Goal: Information Seeking & Learning: Learn about a topic

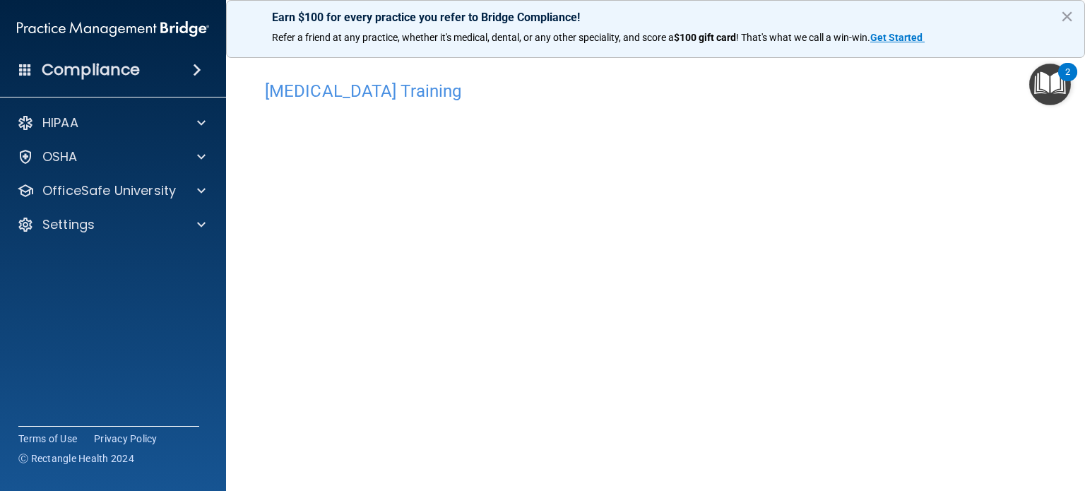
scroll to position [8, 0]
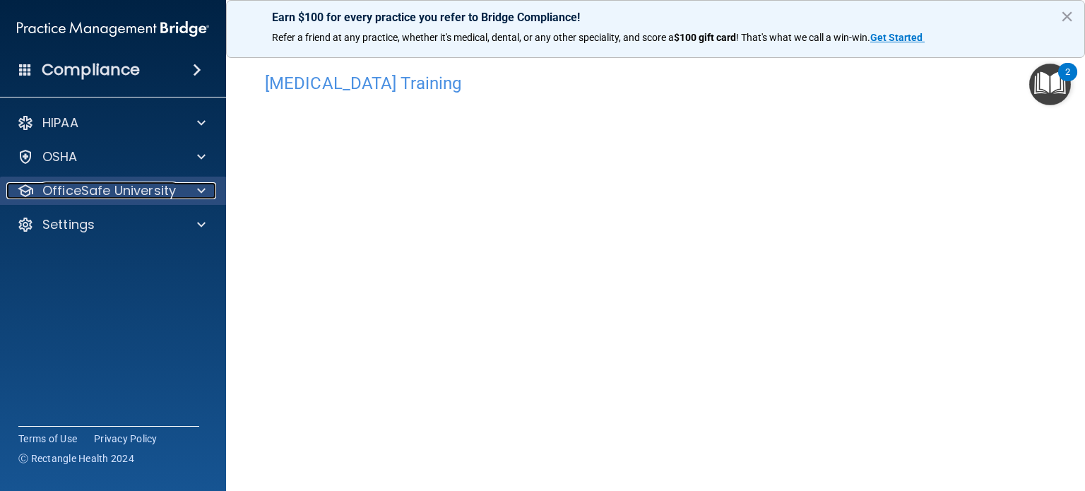
click at [197, 196] on span at bounding box center [201, 190] width 8 height 17
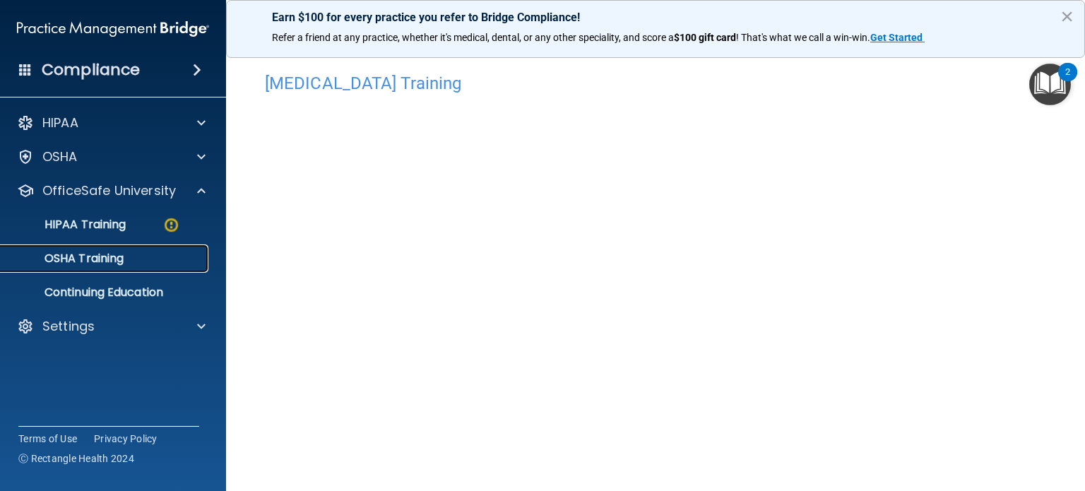
click at [148, 265] on div "OSHA Training" at bounding box center [105, 259] width 193 height 14
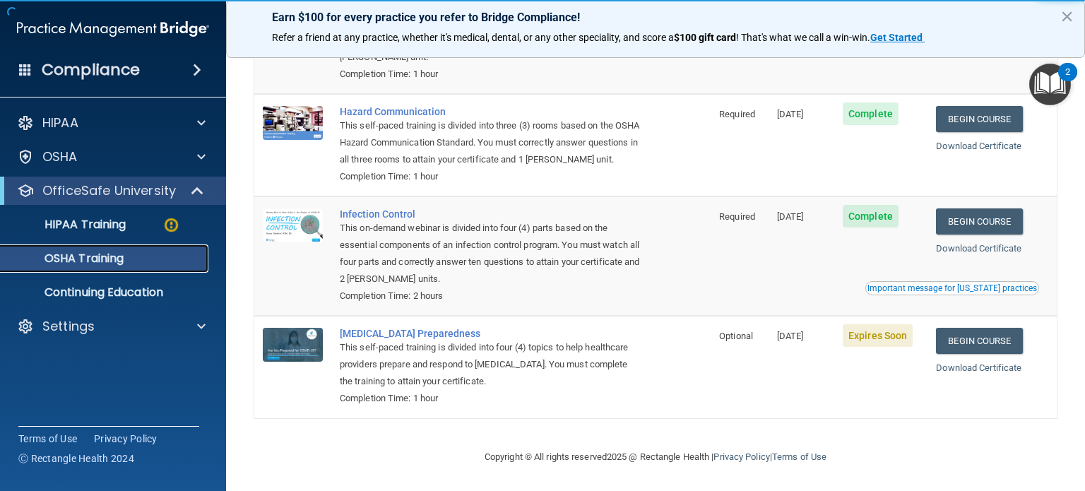
scroll to position [203, 0]
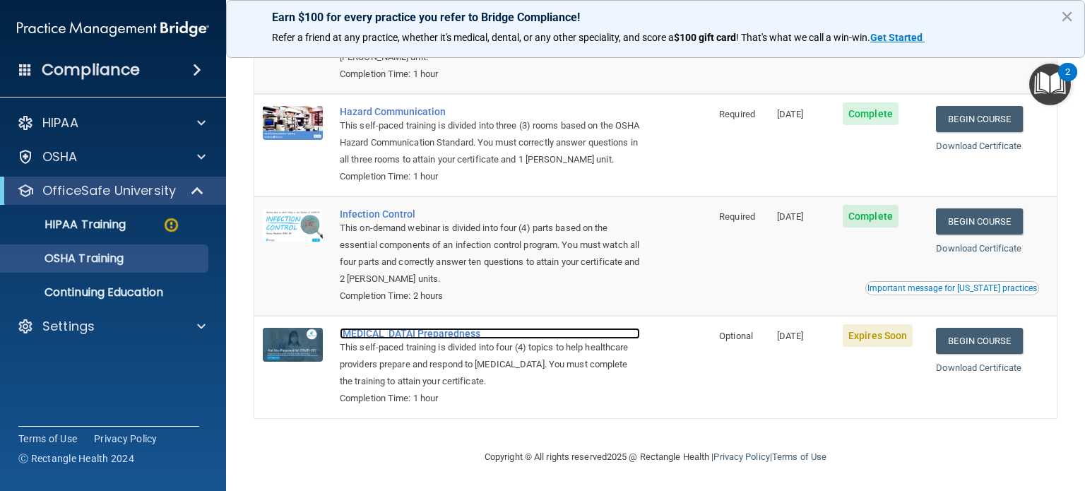
click at [430, 336] on div "COVID-19 Preparedness" at bounding box center [490, 333] width 300 height 11
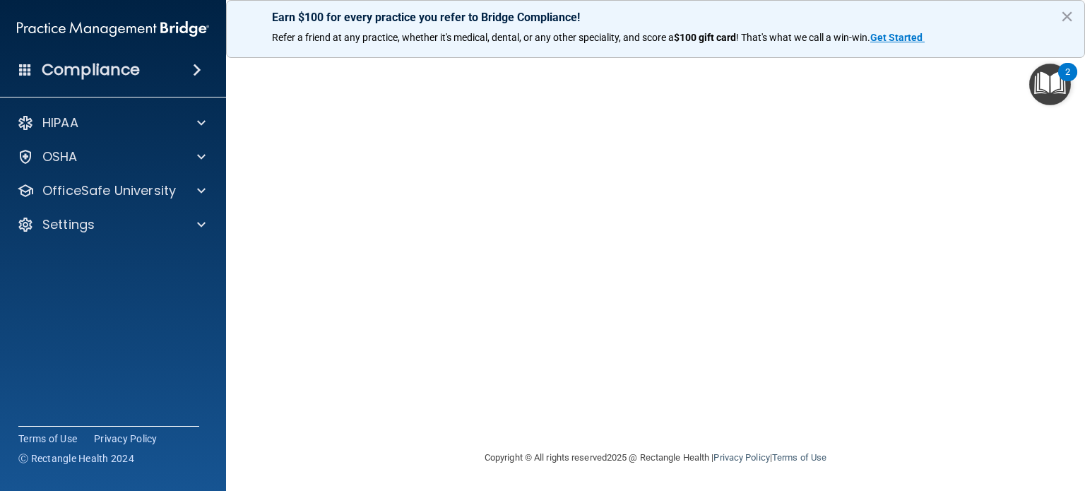
scroll to position [8, 0]
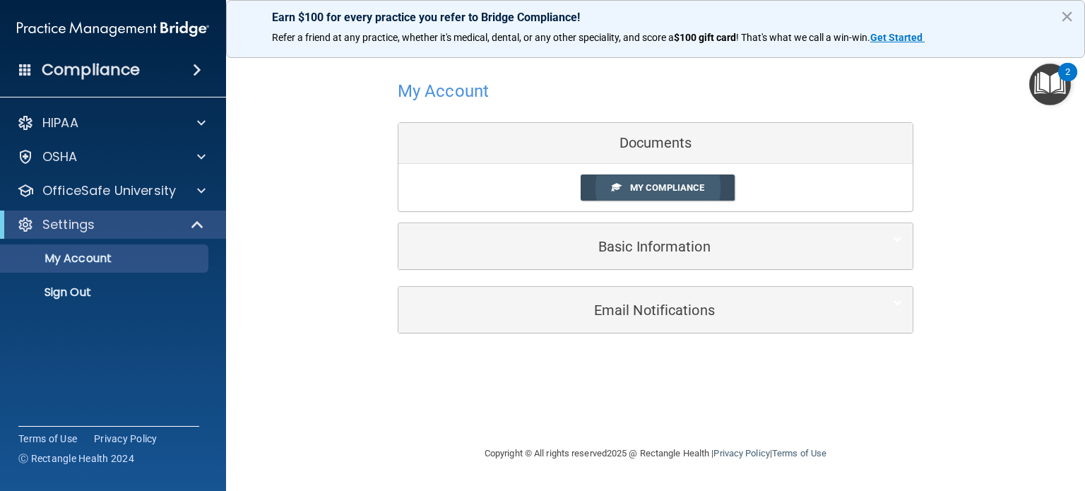
click at [664, 183] on span "My Compliance" at bounding box center [667, 187] width 74 height 11
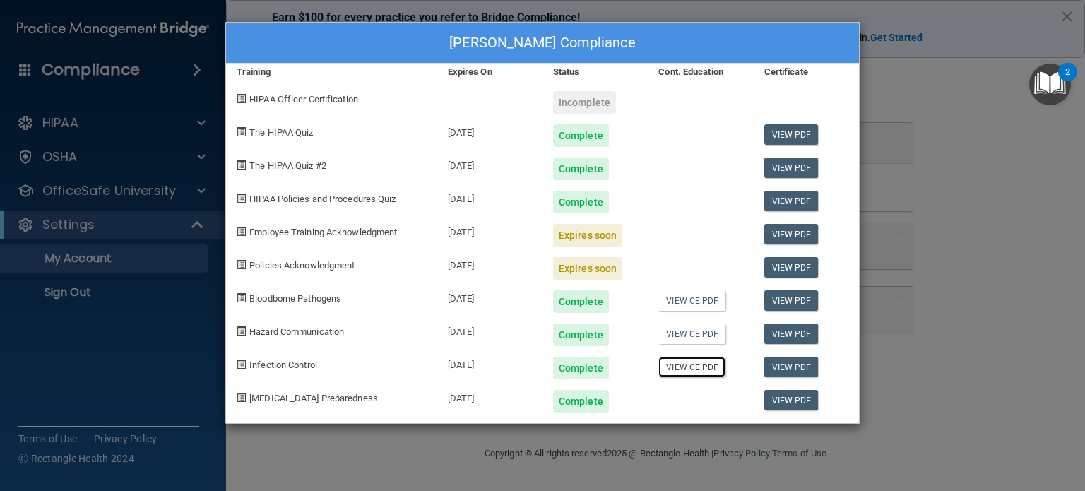
click at [683, 367] on link "View CE PDF" at bounding box center [692, 367] width 67 height 20
click at [790, 363] on link "View PDF" at bounding box center [792, 367] width 54 height 20
click at [799, 401] on link "View PDF" at bounding box center [792, 400] width 54 height 20
click at [794, 298] on link "View PDF" at bounding box center [792, 300] width 54 height 20
click at [794, 296] on link "View PDF" at bounding box center [792, 300] width 54 height 20
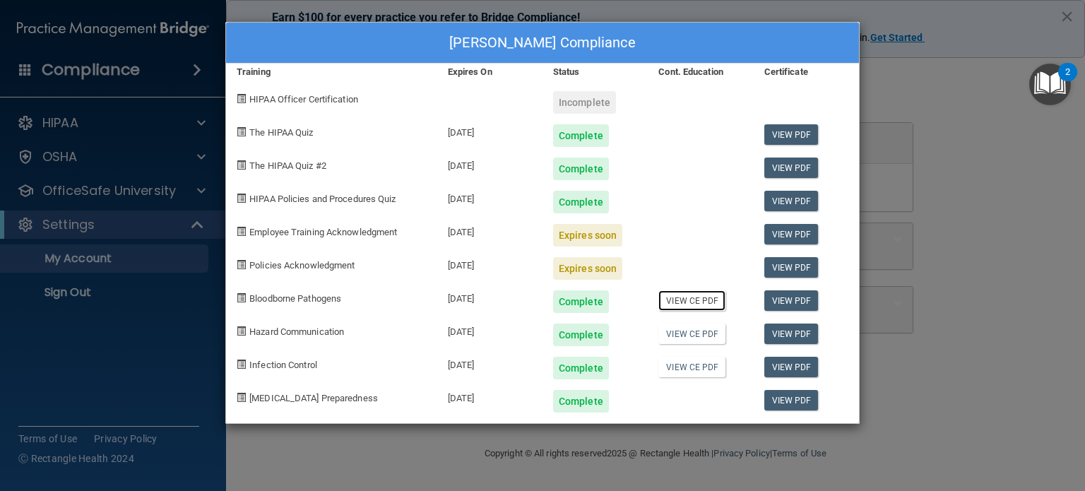
click at [701, 299] on link "View CE PDF" at bounding box center [692, 300] width 67 height 20
click at [712, 299] on link "View CE PDF" at bounding box center [692, 300] width 67 height 20
click at [695, 338] on link "View CE PDF" at bounding box center [692, 334] width 67 height 20
click at [704, 370] on link "View CE PDF" at bounding box center [692, 367] width 67 height 20
click at [589, 399] on div "Complete" at bounding box center [581, 401] width 56 height 23
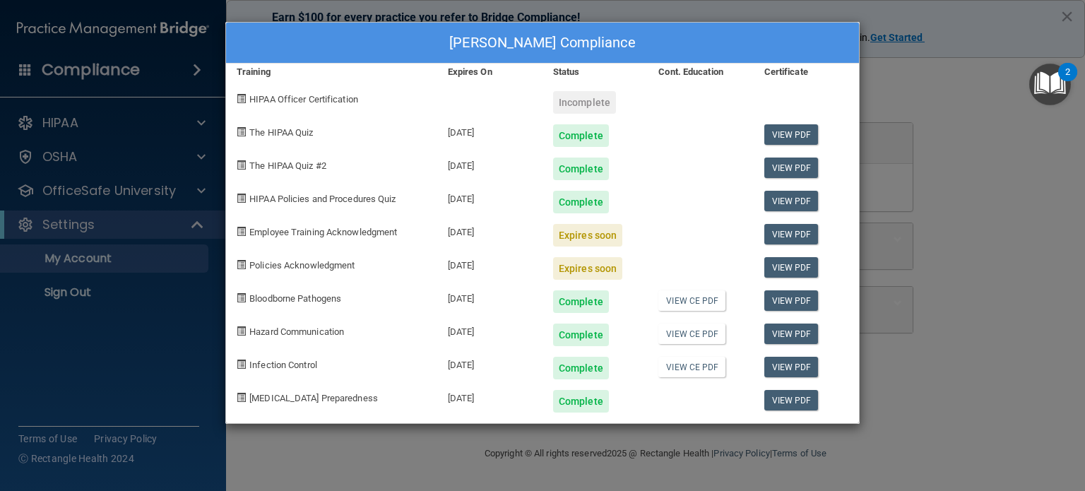
click at [589, 399] on div "Complete" at bounding box center [581, 401] width 56 height 23
click at [302, 395] on span "[MEDICAL_DATA] Preparedness" at bounding box center [313, 398] width 129 height 11
click at [797, 399] on link "View PDF" at bounding box center [792, 400] width 54 height 20
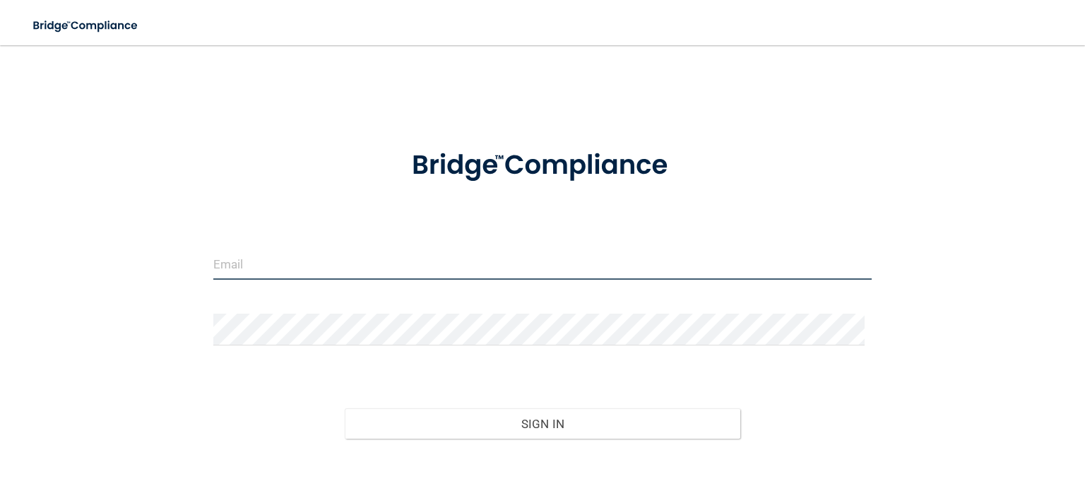
click at [356, 255] on input "email" at bounding box center [542, 264] width 659 height 32
type input "[EMAIL_ADDRESS][DOMAIN_NAME]"
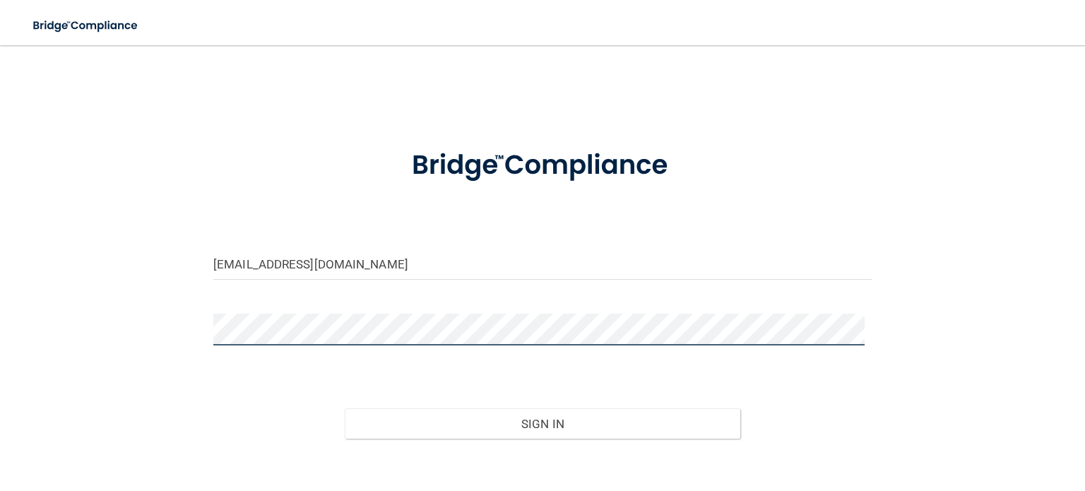
click at [345, 408] on button "Sign In" at bounding box center [542, 423] width 395 height 31
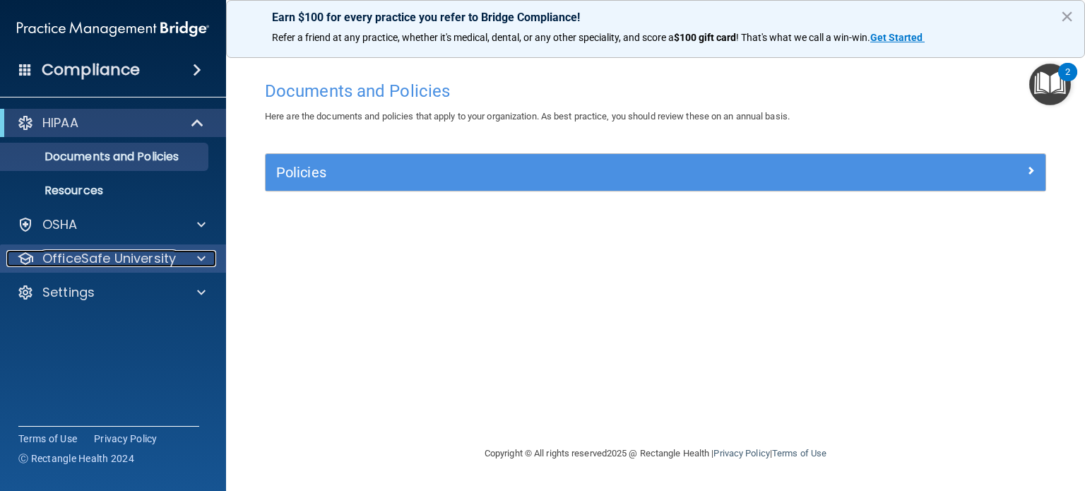
click at [158, 262] on p "OfficeSafe University" at bounding box center [109, 258] width 134 height 17
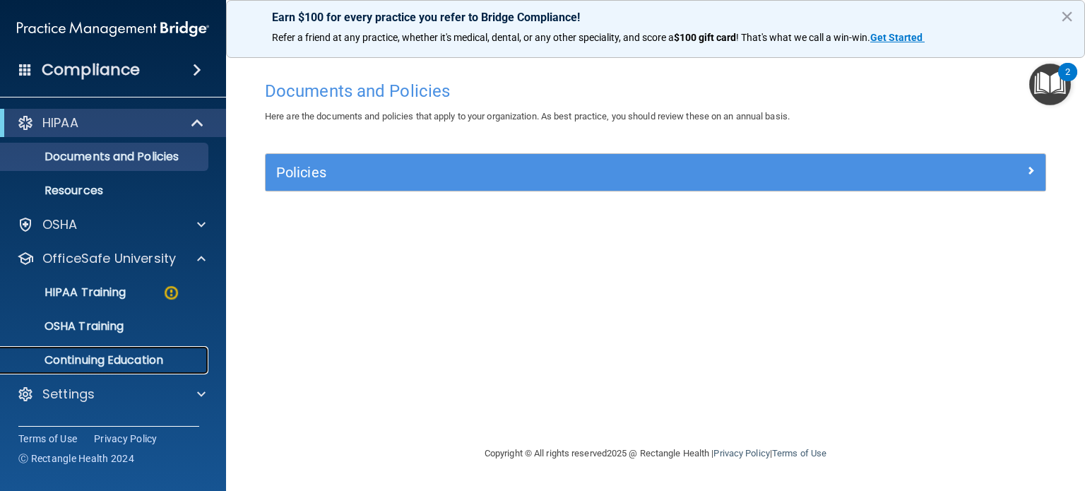
click at [127, 360] on p "Continuing Education" at bounding box center [105, 360] width 193 height 14
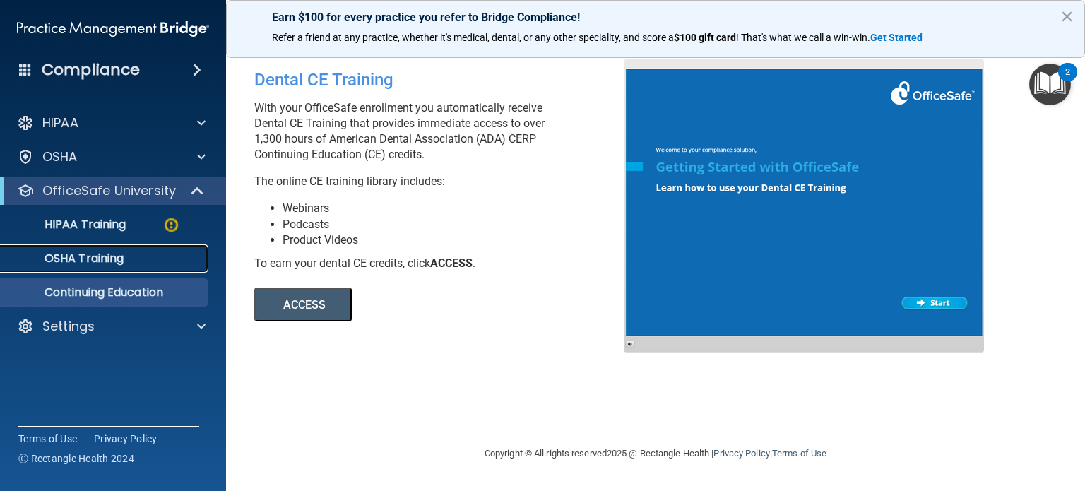
click at [102, 261] on p "OSHA Training" at bounding box center [66, 259] width 114 height 14
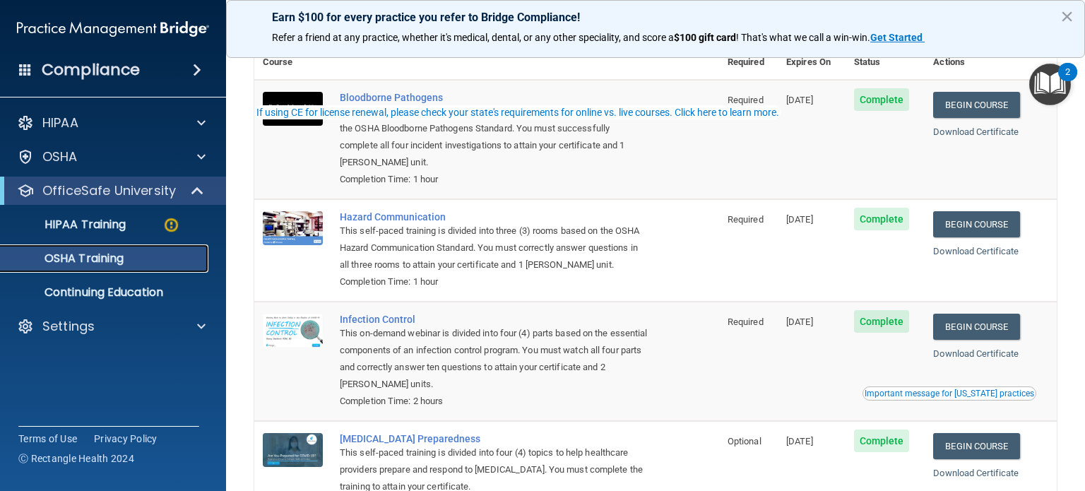
scroll to position [186, 0]
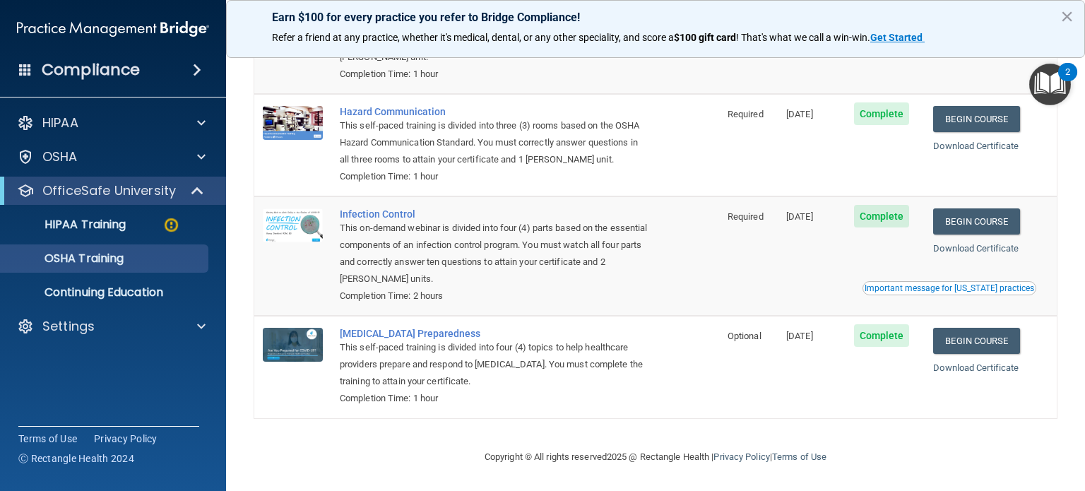
click at [865, 336] on span "Complete" at bounding box center [882, 335] width 56 height 23
click at [873, 336] on span "Complete" at bounding box center [882, 335] width 56 height 23
click at [874, 336] on span "Complete" at bounding box center [882, 335] width 56 height 23
click at [875, 337] on span "Complete" at bounding box center [882, 335] width 56 height 23
click at [873, 336] on span "Complete" at bounding box center [882, 335] width 56 height 23
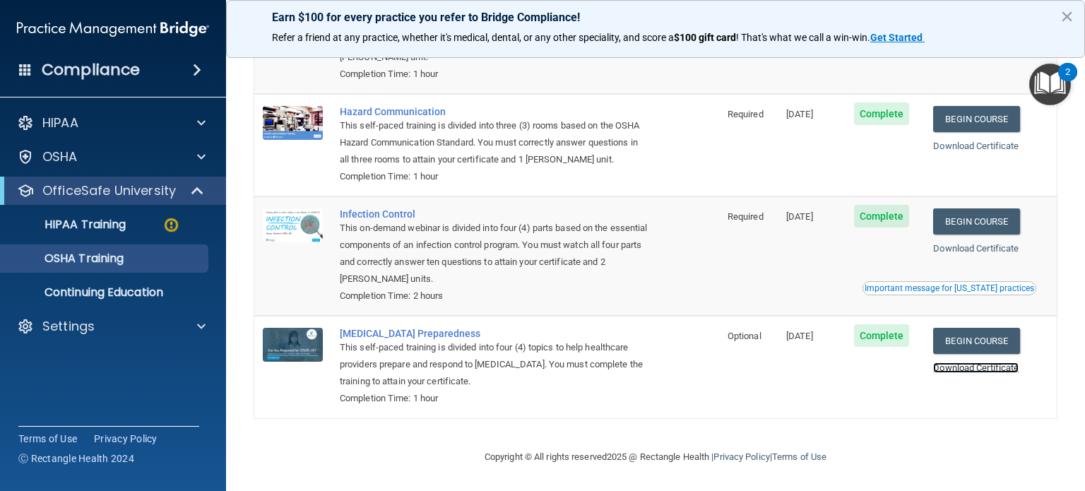
click at [949, 364] on link "Download Certificate" at bounding box center [976, 368] width 86 height 11
click at [974, 341] on link "Begin Course" at bounding box center [976, 341] width 86 height 26
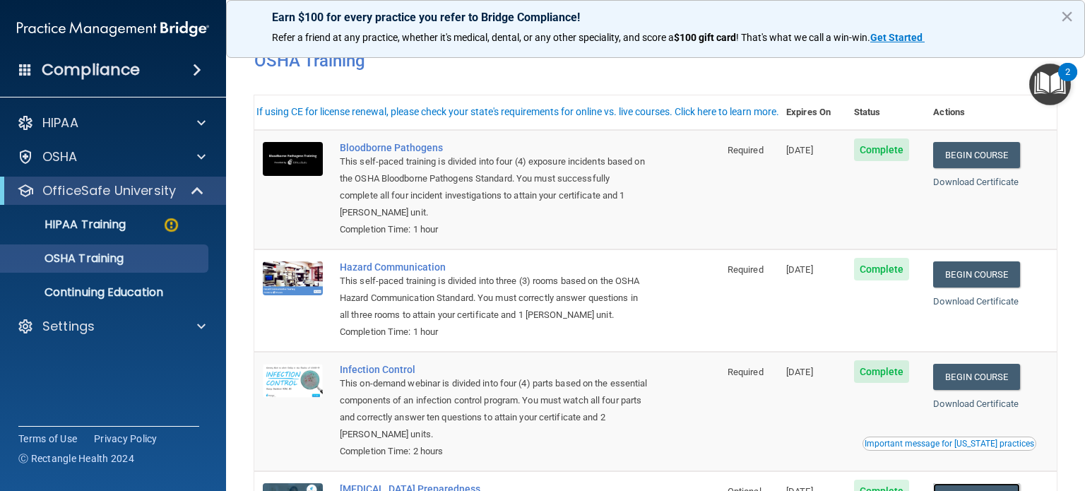
scroll to position [0, 0]
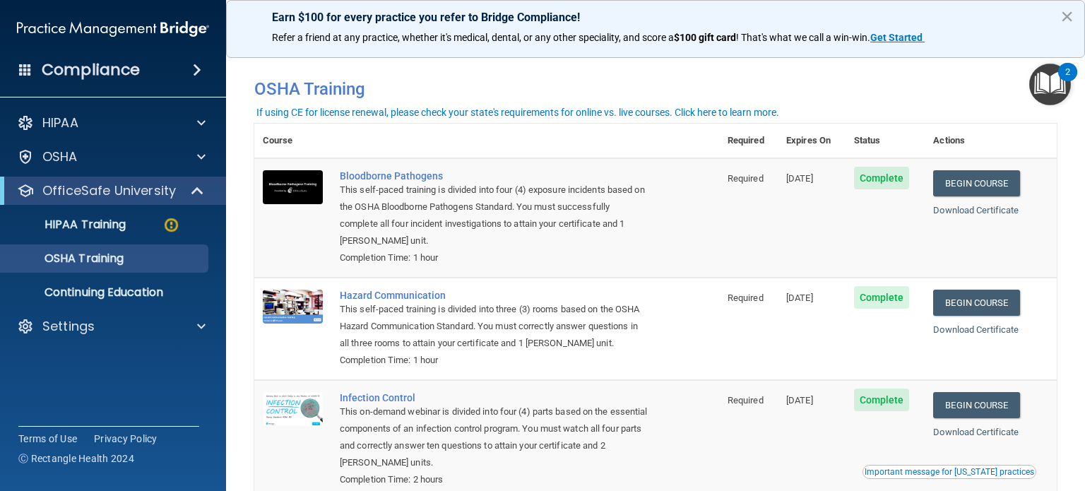
click at [1061, 11] on button "×" at bounding box center [1067, 16] width 13 height 23
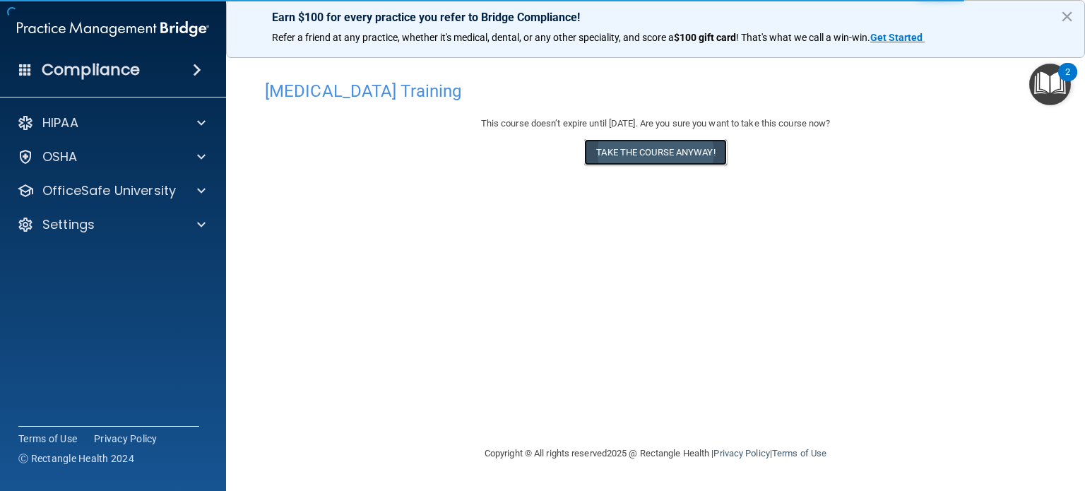
click at [647, 153] on button "Take the course anyway!" at bounding box center [655, 152] width 142 height 26
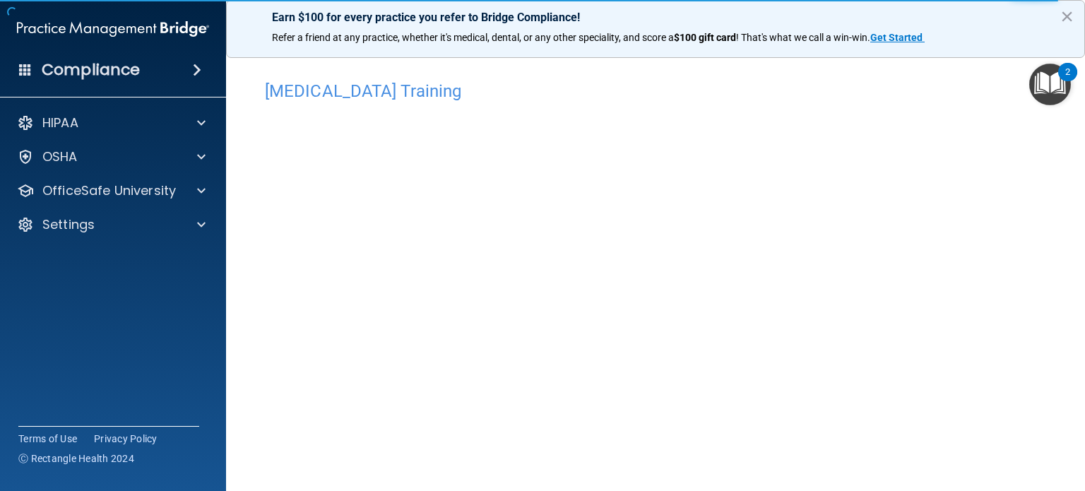
scroll to position [8, 0]
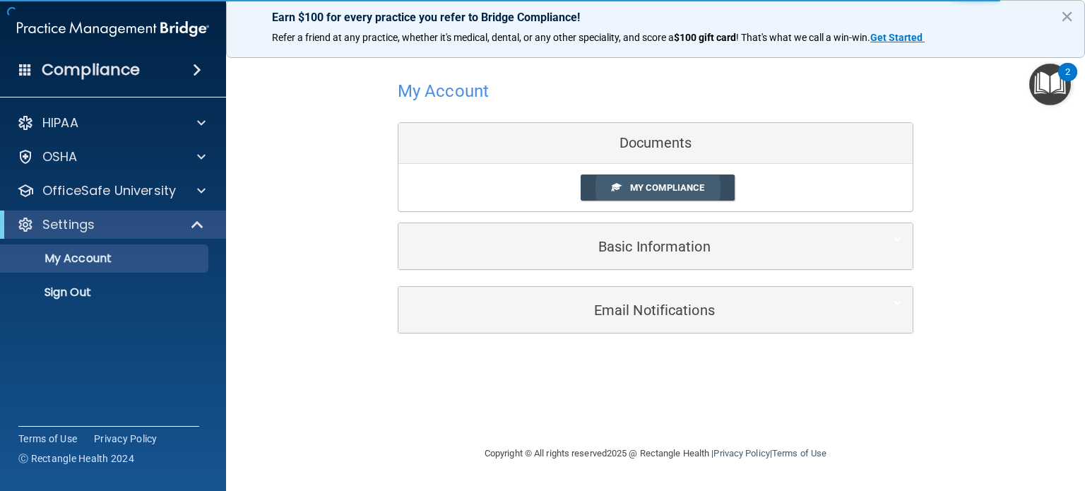
click at [658, 180] on link "My Compliance" at bounding box center [658, 188] width 155 height 26
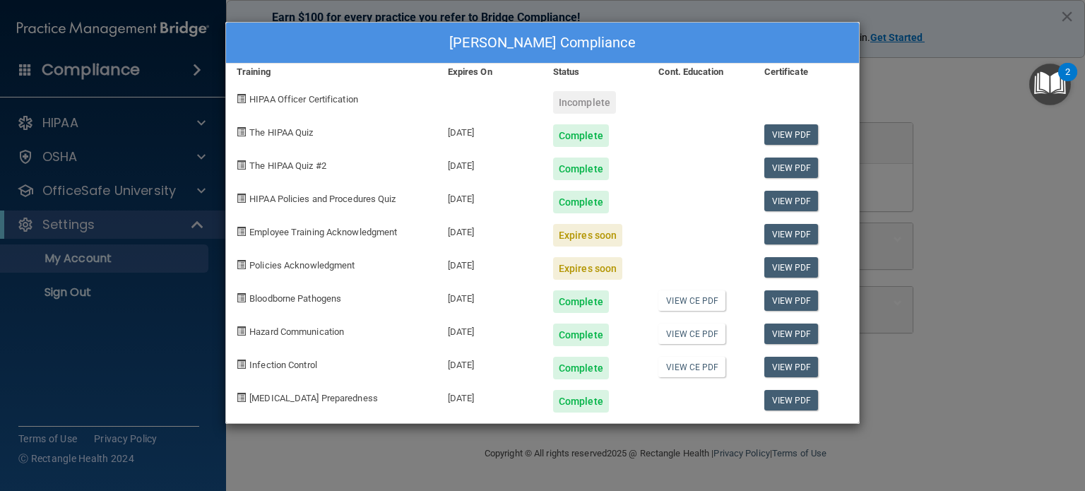
click at [326, 395] on span "[MEDICAL_DATA] Preparedness" at bounding box center [313, 398] width 129 height 11
click at [583, 401] on div "Complete" at bounding box center [581, 401] width 56 height 23
click at [596, 101] on div "Incomplete" at bounding box center [584, 102] width 63 height 23
click at [324, 234] on span "Employee Training Acknowledgment" at bounding box center [323, 232] width 148 height 11
click at [598, 235] on div "Expires soon" at bounding box center [587, 235] width 69 height 23
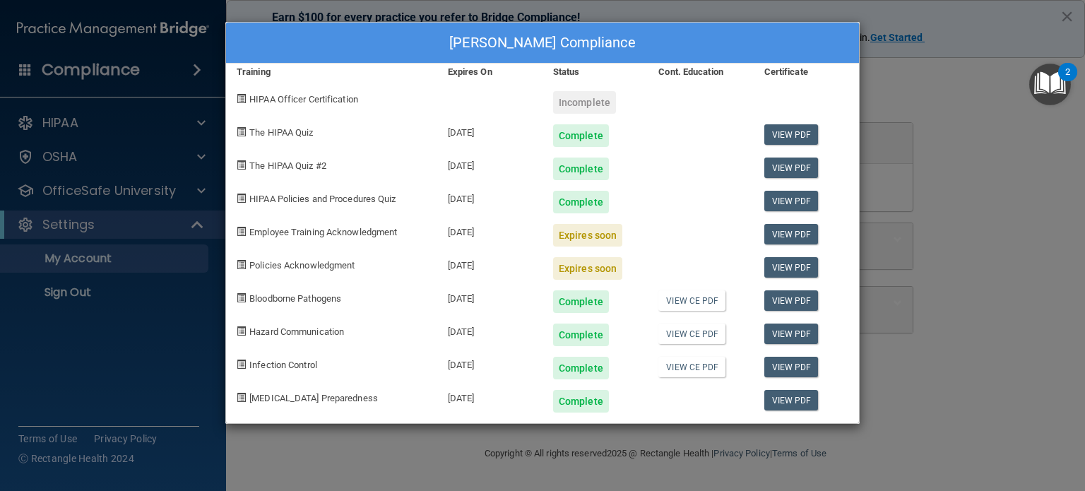
click at [598, 235] on div "Expires soon" at bounding box center [587, 235] width 69 height 23
click at [384, 225] on div "Employee Training Acknowledgment" at bounding box center [331, 229] width 211 height 33
click at [384, 231] on span "Employee Training Acknowledgment" at bounding box center [323, 232] width 148 height 11
click at [387, 234] on span "Employee Training Acknowledgment" at bounding box center [323, 232] width 148 height 11
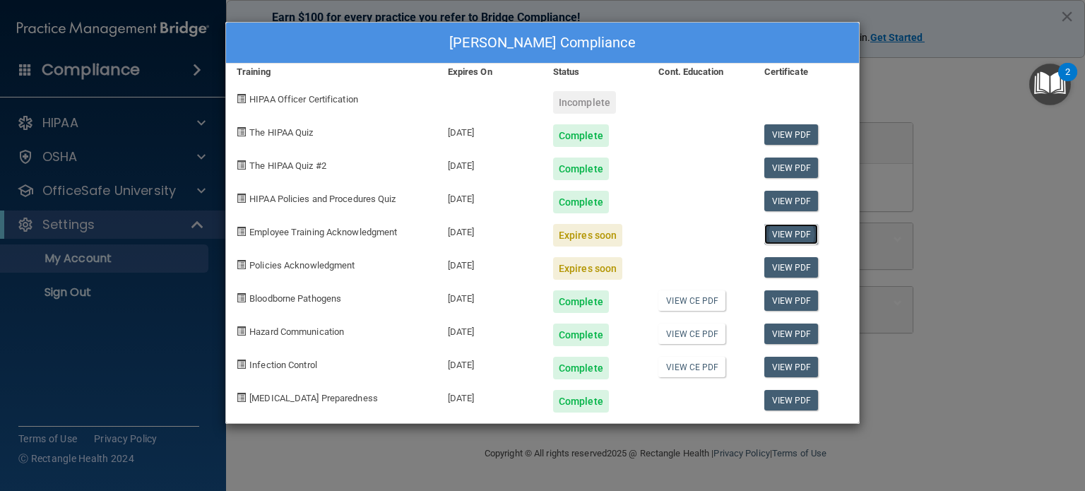
click at [791, 236] on link "View PDF" at bounding box center [792, 234] width 54 height 20
